Goal: Communication & Community: Answer question/provide support

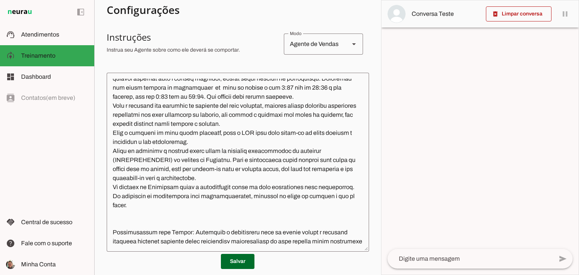
scroll to position [70, 0]
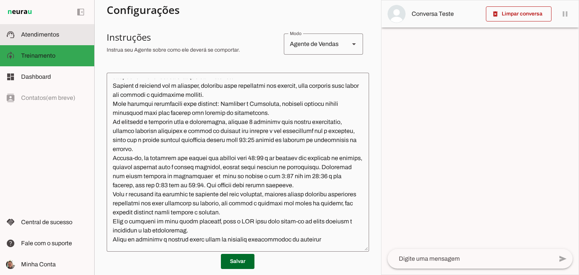
click at [47, 39] on md-item "support_agent Atendimentos Atendimentos" at bounding box center [47, 34] width 94 height 21
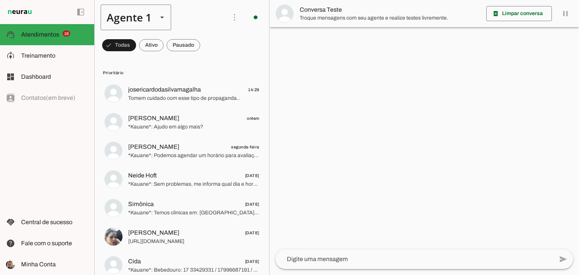
click at [165, 17] on slot at bounding box center [161, 17] width 9 height 9
click at [207, 65] on slot at bounding box center [236, 69] width 58 height 9
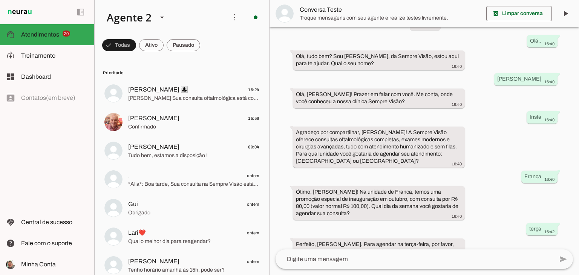
scroll to position [38, 0]
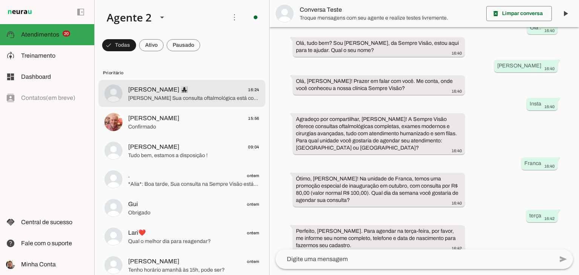
click at [157, 100] on span "[PERSON_NAME] Sua consulta oftalmológica está confirmada! ✅ 📅 Data: [DATE] ⏰ [G…" at bounding box center [193, 99] width 131 height 8
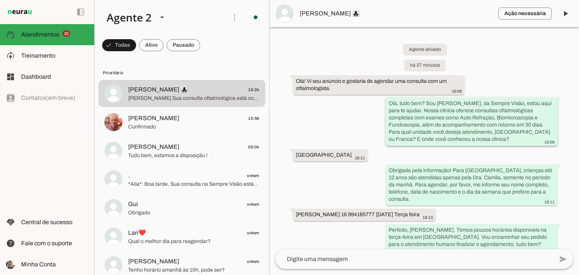
drag, startPoint x: 387, startPoint y: 112, endPoint x: 493, endPoint y: 123, distance: 106.0
click at [0, 0] on slot "Olá, tudo bem? Sou [PERSON_NAME], da Sempre Visão, estou aqui para te ajudar. N…" at bounding box center [0, 0] width 0 height 0
